Goal: Obtain resource: Download file/media

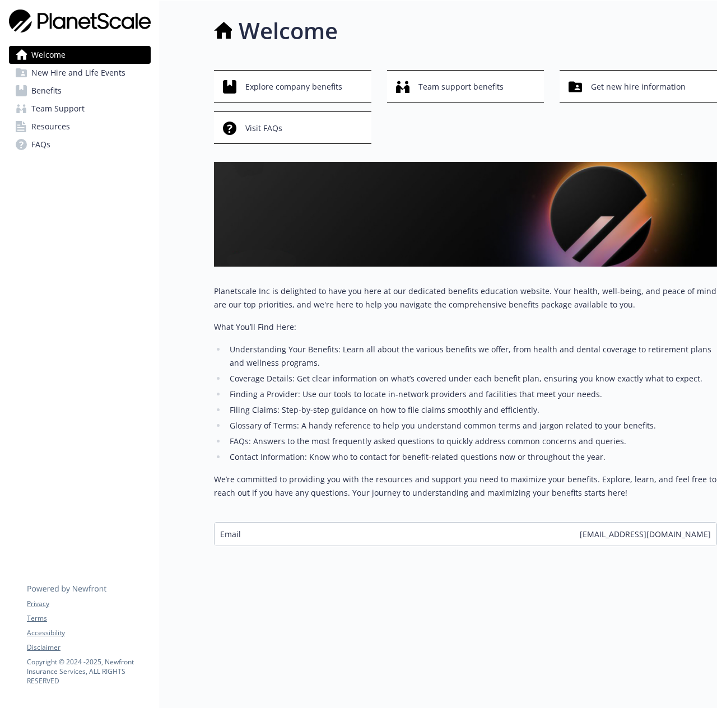
click at [92, 96] on link "Benefits" at bounding box center [80, 91] width 142 height 18
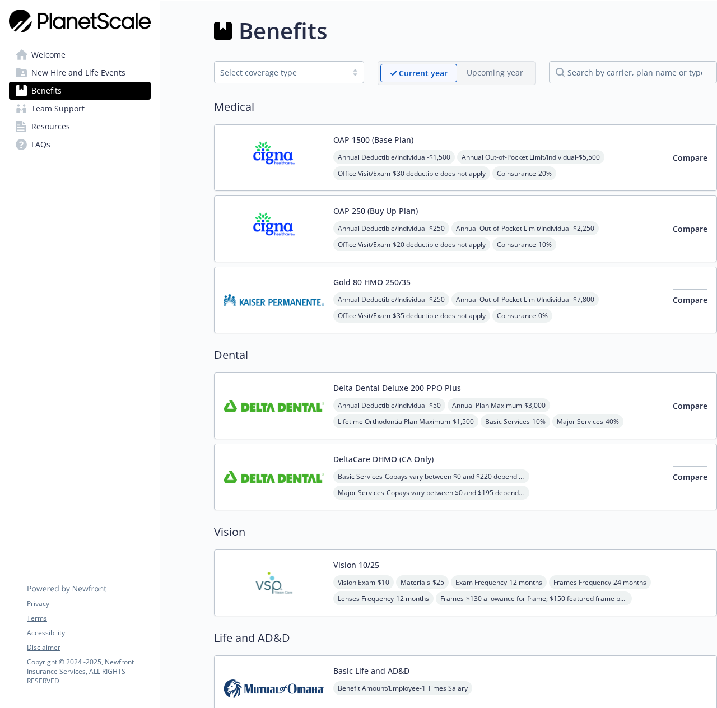
click at [83, 76] on span "New Hire and Life Events" at bounding box center [78, 73] width 94 height 18
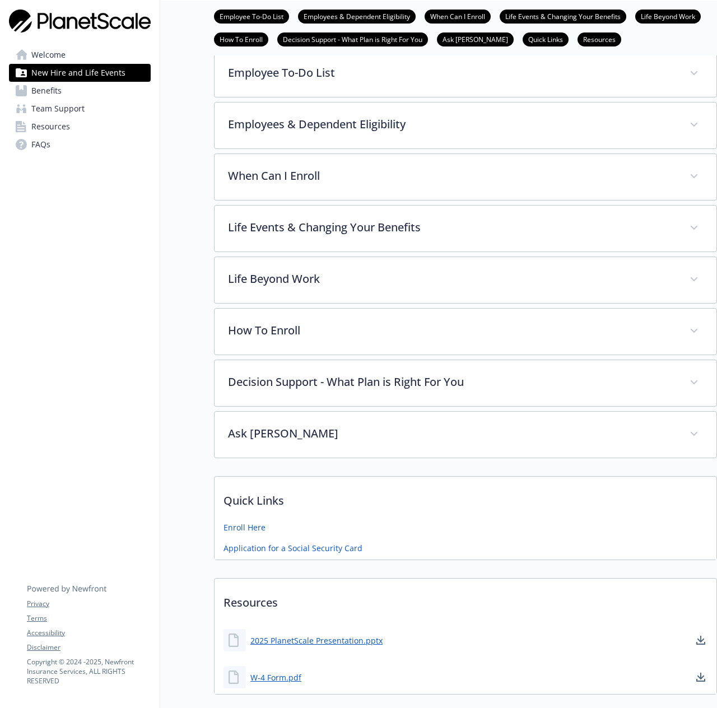
scroll to position [255, 0]
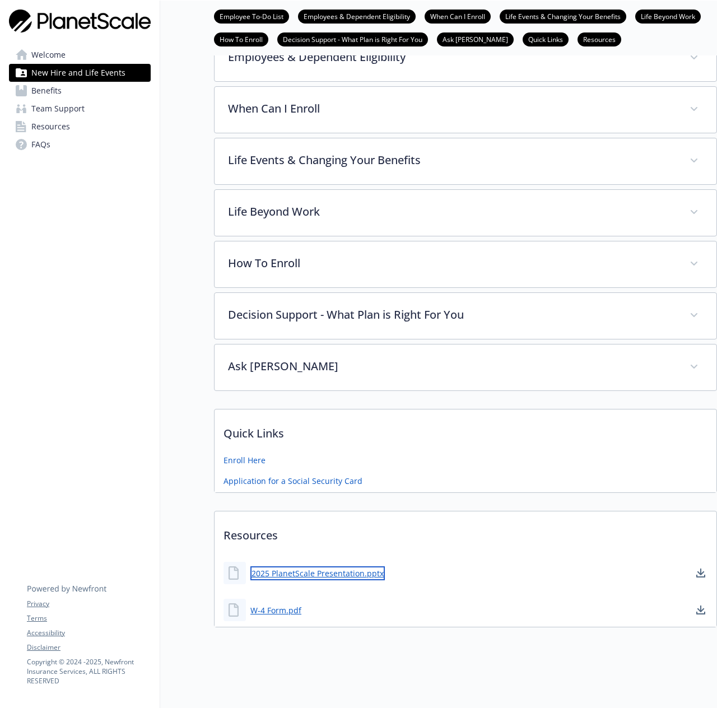
click at [270, 572] on link "2025 PlanetScale Presentation.pptx" at bounding box center [317, 573] width 134 height 14
click at [58, 123] on span "Resources" at bounding box center [50, 127] width 39 height 18
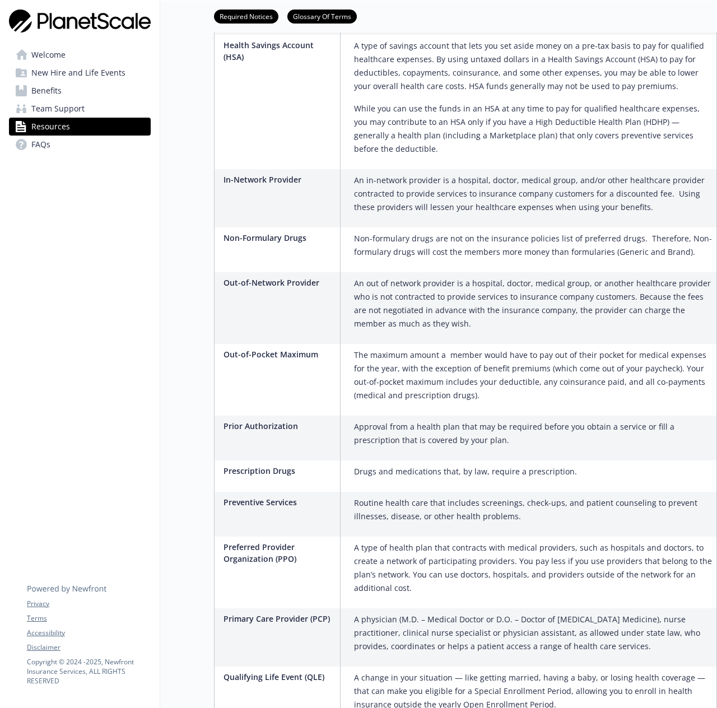
scroll to position [1633, 0]
